Goal: Check status

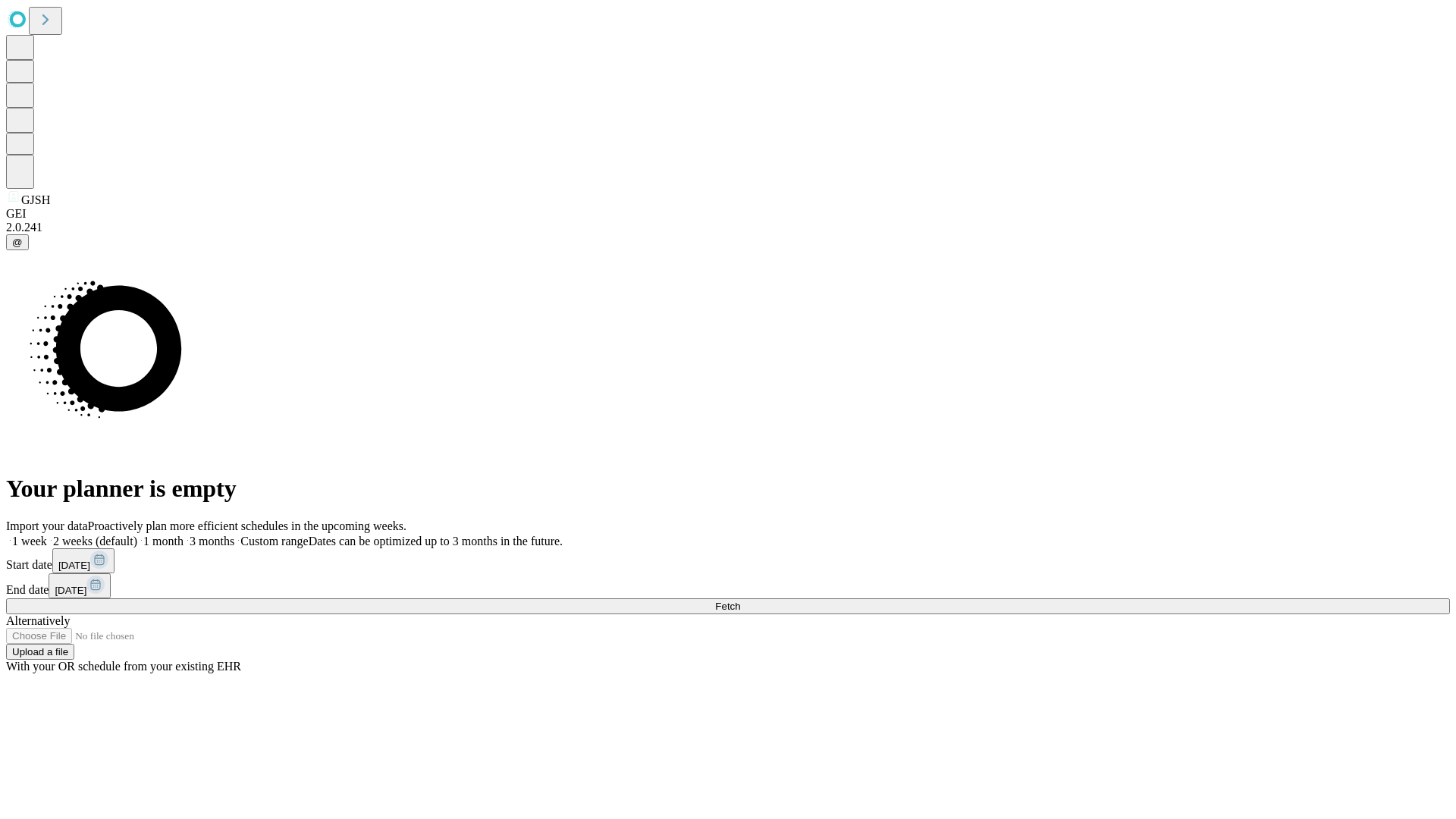
click at [740, 601] on span "Fetch" at bounding box center [727, 606] width 25 height 11
